Goal: Transaction & Acquisition: Purchase product/service

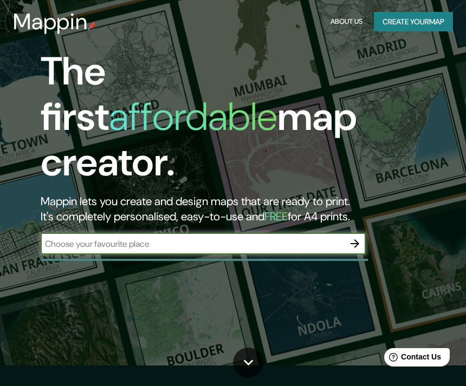
click at [76, 238] on input "text" at bounding box center [193, 244] width 304 height 12
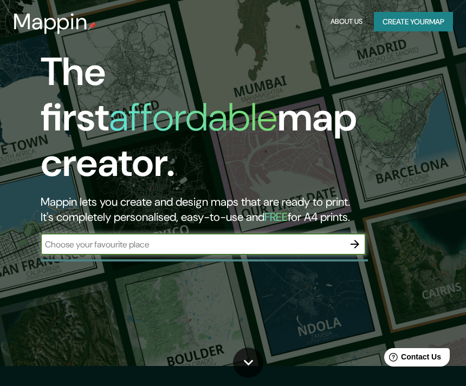
click at [74, 239] on input "text" at bounding box center [193, 245] width 304 height 12
click at [53, 239] on input "text" at bounding box center [193, 245] width 304 height 12
click at [199, 239] on input "text" at bounding box center [193, 245] width 304 height 12
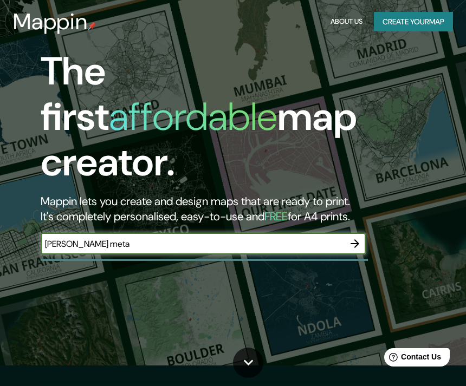
type input "[PERSON_NAME] meta"
click at [363, 233] on button "button" at bounding box center [355, 244] width 22 height 22
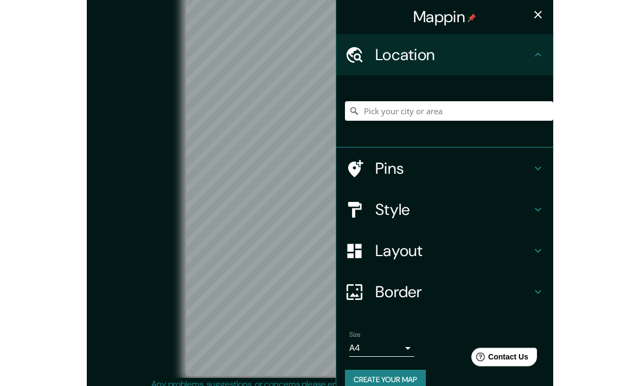
scroll to position [4, 0]
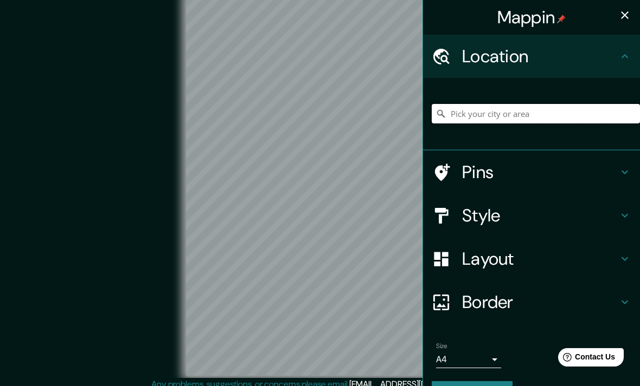
click at [466, 120] on input "Pick your city or area" at bounding box center [535, 114] width 208 height 20
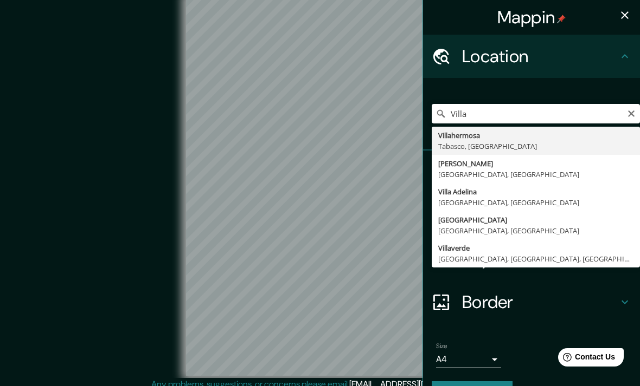
type input "[PERSON_NAME], [GEOGRAPHIC_DATA], [GEOGRAPHIC_DATA]"
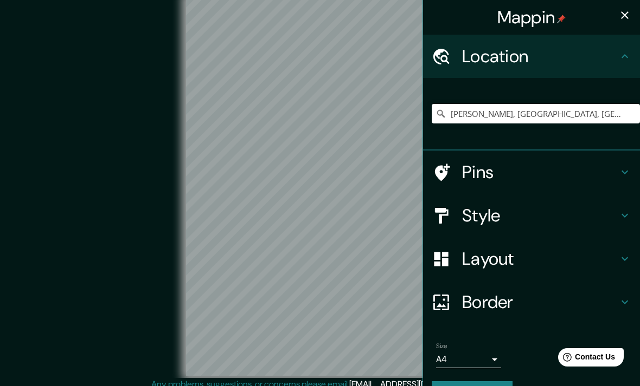
click at [466, 174] on icon at bounding box center [624, 172] width 13 height 13
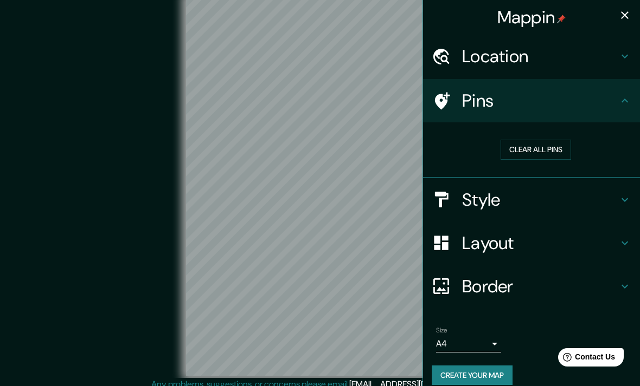
click at [466, 183] on div "Style" at bounding box center [531, 199] width 217 height 43
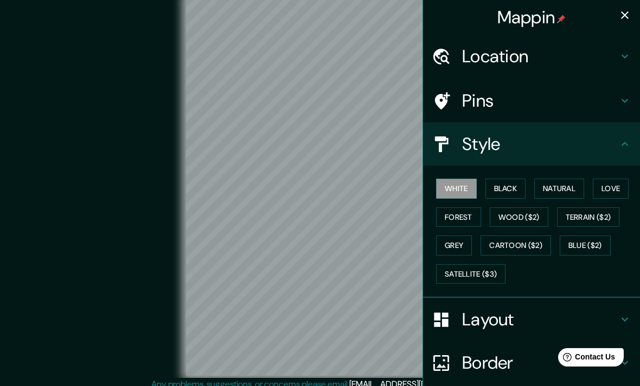
click at [466, 189] on button "Black" at bounding box center [505, 189] width 41 height 20
click at [466, 192] on button "White" at bounding box center [456, 189] width 41 height 20
click at [466, 184] on button "Natural" at bounding box center [559, 189] width 50 height 20
click at [466, 196] on button "White" at bounding box center [456, 189] width 41 height 20
click at [466, 184] on button "Natural" at bounding box center [559, 189] width 50 height 20
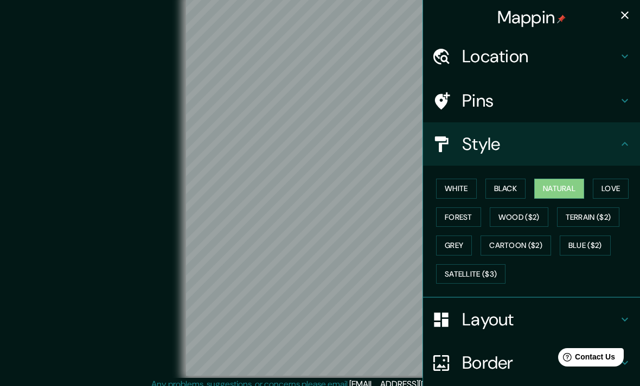
click at [466, 188] on button "Love" at bounding box center [610, 189] width 36 height 20
click at [466, 186] on button "White" at bounding box center [456, 189] width 41 height 20
click at [466, 179] on button "Natural" at bounding box center [559, 189] width 50 height 20
click at [466, 310] on h4 "Layout" at bounding box center [540, 320] width 156 height 22
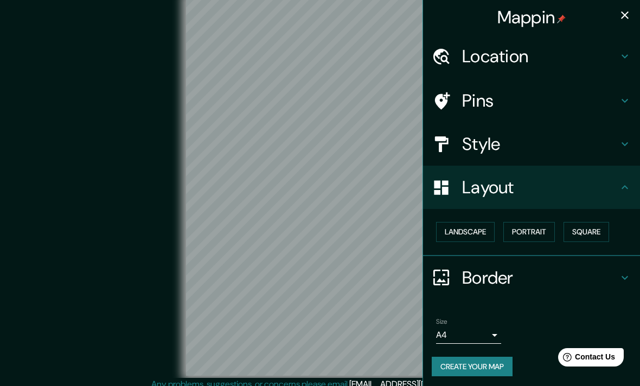
click at [466, 231] on button "Landscape" at bounding box center [465, 232] width 59 height 20
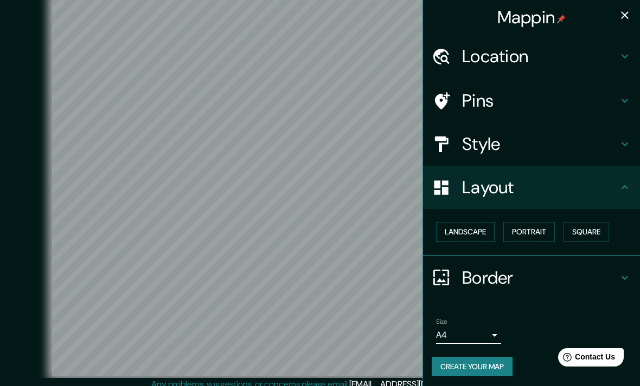
click at [466, 228] on button "Portrait" at bounding box center [528, 232] width 51 height 20
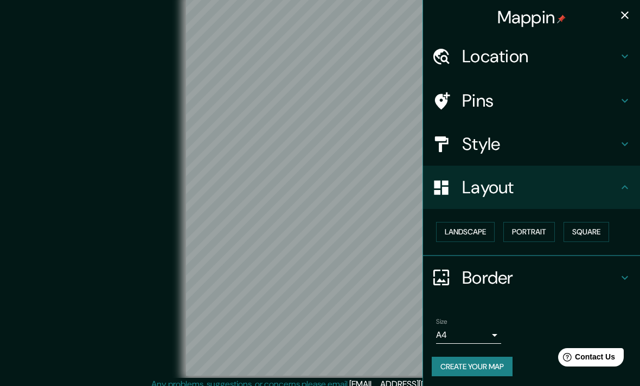
click at [466, 235] on button "Landscape" at bounding box center [465, 232] width 59 height 20
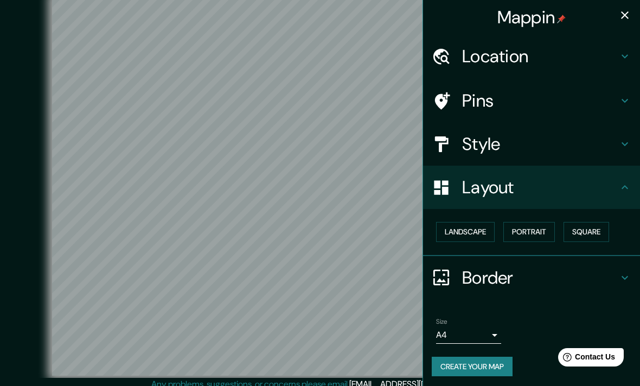
click at [466, 226] on button "Square" at bounding box center [586, 232] width 46 height 20
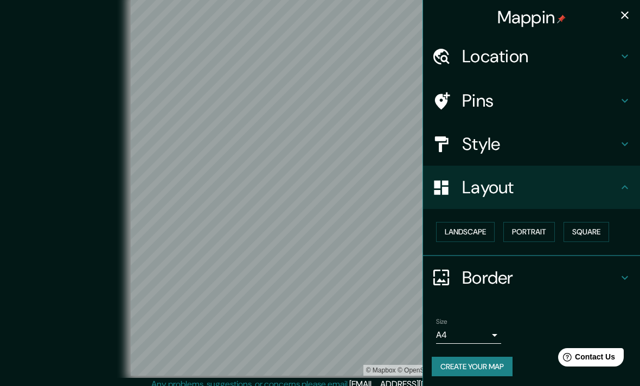
click at [466, 230] on button "Landscape" at bounding box center [465, 232] width 59 height 20
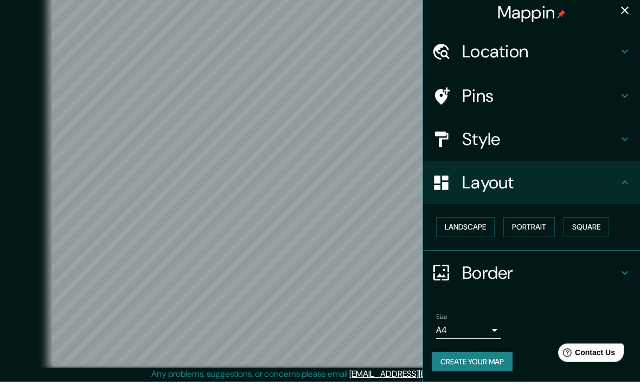
scroll to position [10, 0]
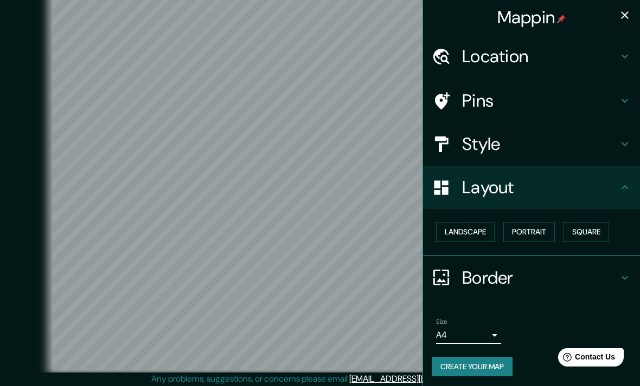
click at [466, 276] on h4 "Border" at bounding box center [540, 278] width 156 height 22
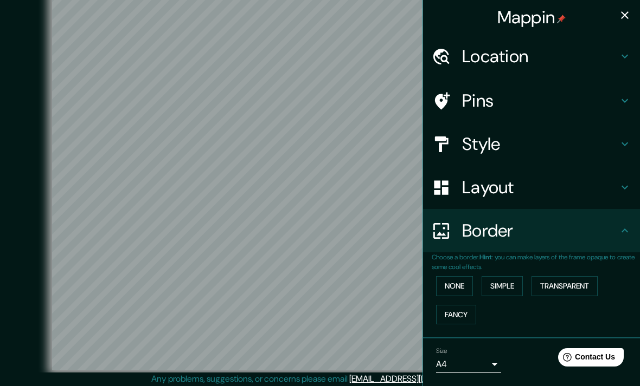
click at [466, 278] on button "Transparent" at bounding box center [564, 286] width 66 height 20
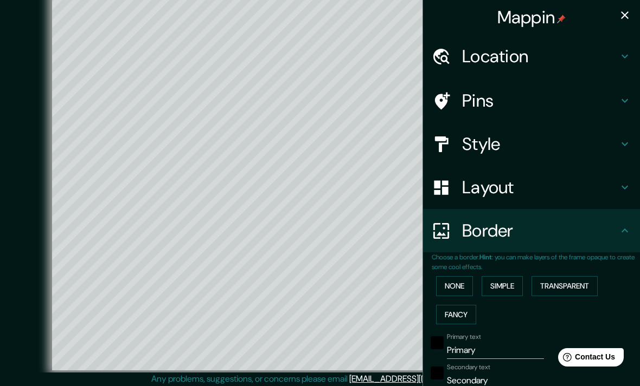
click at [466, 279] on button "Transparent" at bounding box center [564, 286] width 66 height 20
type input "475"
type input "79"
click at [466, 276] on button "Simple" at bounding box center [501, 286] width 41 height 20
click at [466, 279] on button "None" at bounding box center [454, 286] width 37 height 20
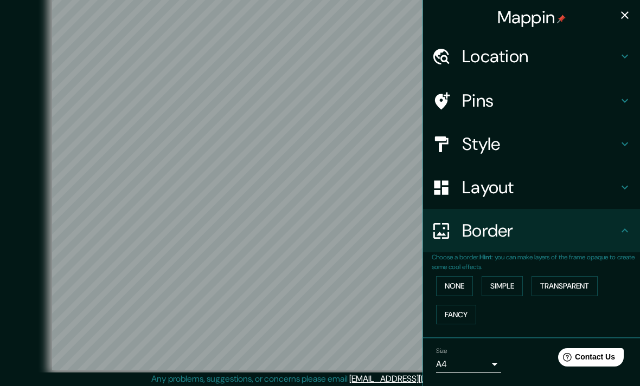
click at [458, 305] on button "Fancy" at bounding box center [456, 315] width 40 height 20
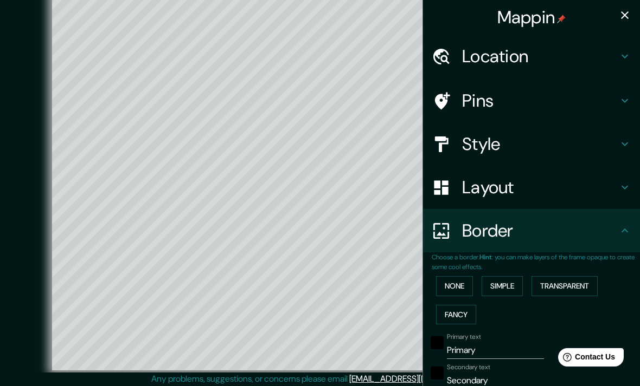
click at [463, 285] on button "None" at bounding box center [454, 286] width 37 height 20
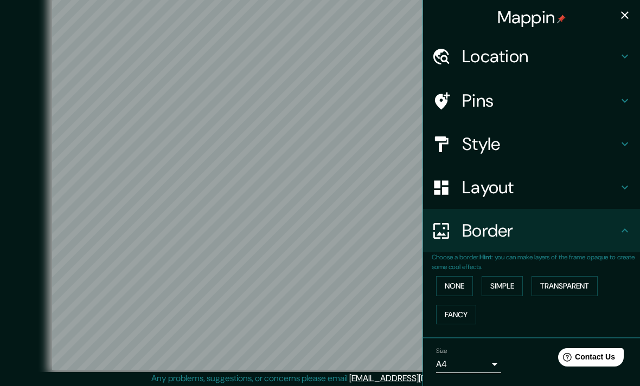
scroll to position [0, 0]
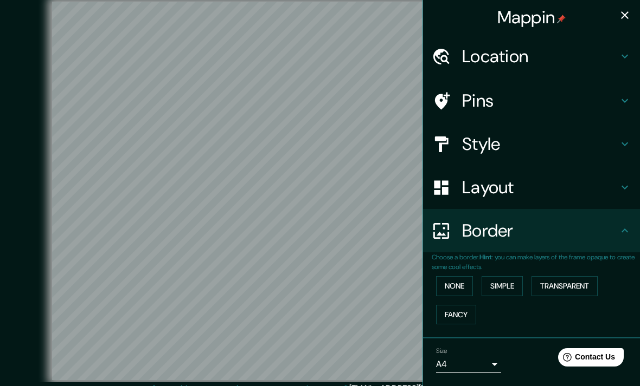
click at [466, 108] on div "Pins" at bounding box center [531, 100] width 217 height 43
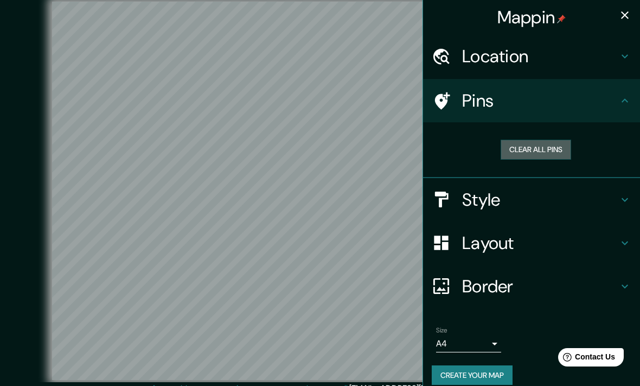
click at [466, 148] on button "Clear all pins" at bounding box center [535, 150] width 70 height 20
click at [466, 144] on button "Clear all pins" at bounding box center [535, 150] width 70 height 20
click at [466, 141] on button "Clear all pins" at bounding box center [535, 150] width 70 height 20
click at [466, 65] on div "Location" at bounding box center [531, 56] width 217 height 43
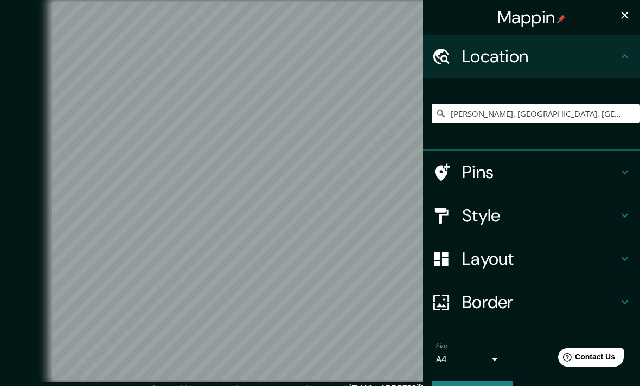
click at [466, 160] on div "Pins" at bounding box center [531, 172] width 217 height 43
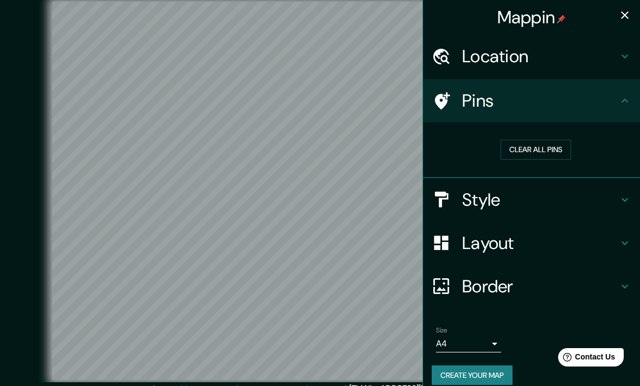
click at [466, 147] on button "Clear all pins" at bounding box center [535, 150] width 70 height 20
click at [466, 150] on button "Clear all pins" at bounding box center [535, 150] width 70 height 20
